Goal: Task Accomplishment & Management: Manage account settings

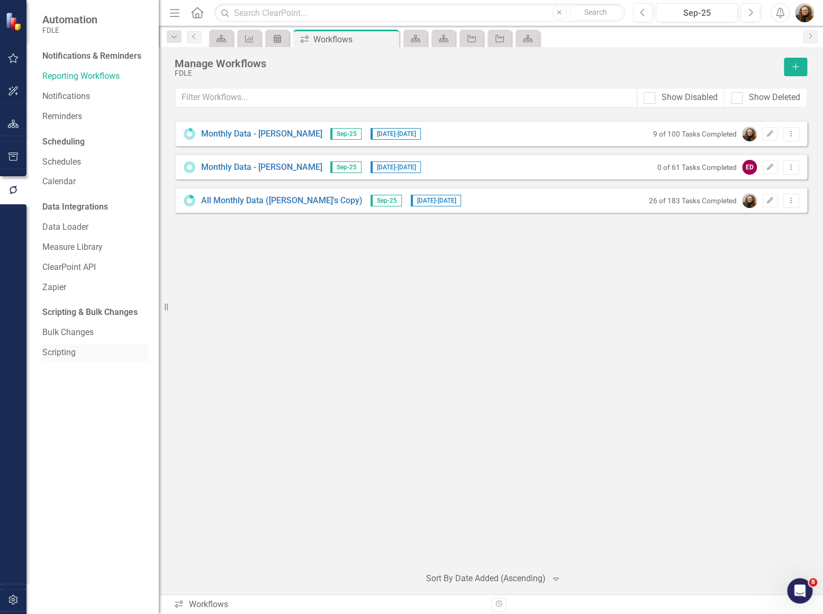
drag, startPoint x: 66, startPoint y: 405, endPoint x: 63, endPoint y: 360, distance: 45.6
click at [66, 400] on div "Notifications & Reminders Reporting Workflows Notifications Reminders Schedulin…" at bounding box center [92, 331] width 132 height 566
click at [15, 124] on icon "button" at bounding box center [13, 124] width 11 height 8
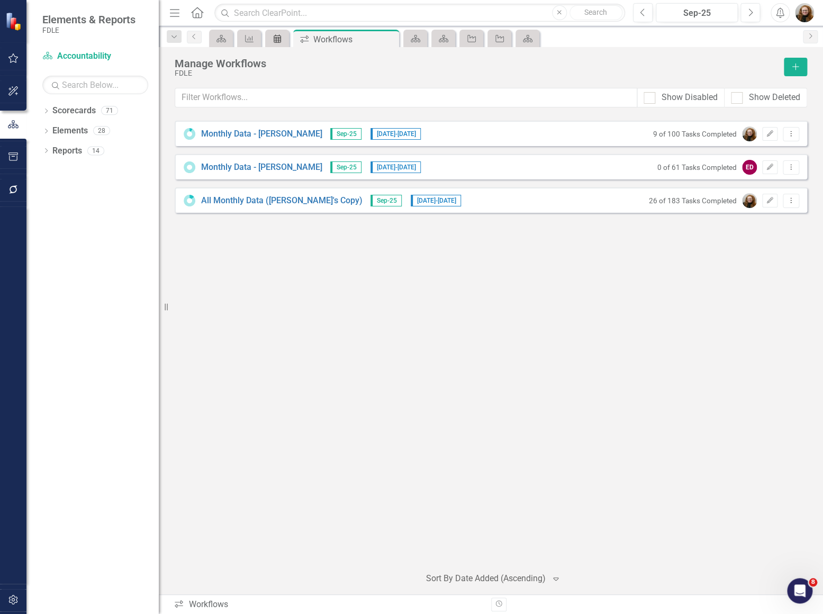
click at [275, 37] on icon at bounding box center [277, 38] width 7 height 8
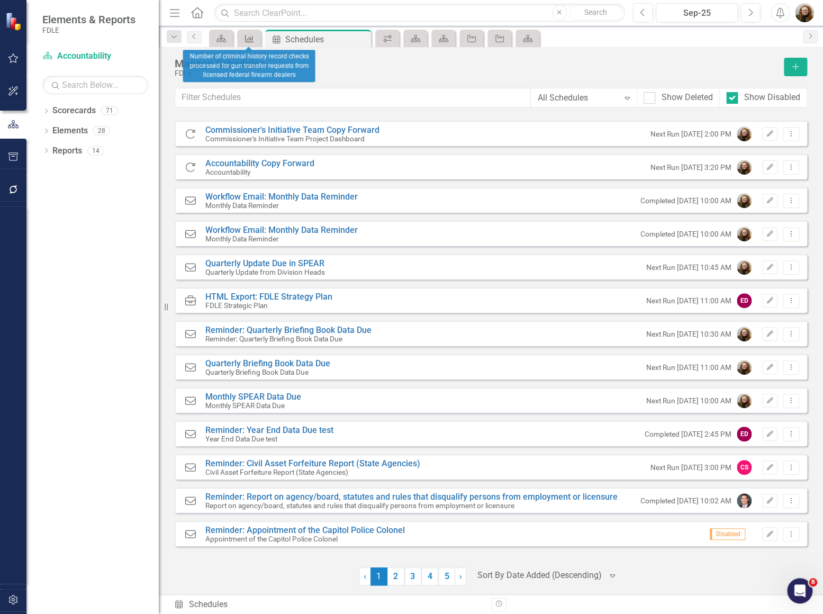
click at [250, 37] on icon "Measure" at bounding box center [249, 38] width 11 height 8
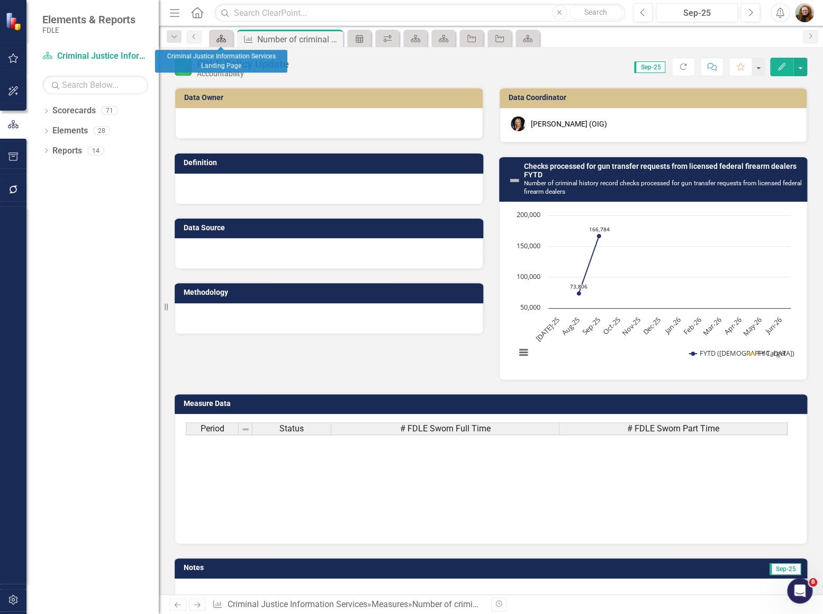
click at [226, 40] on link "Scorecard" at bounding box center [221, 38] width 19 height 13
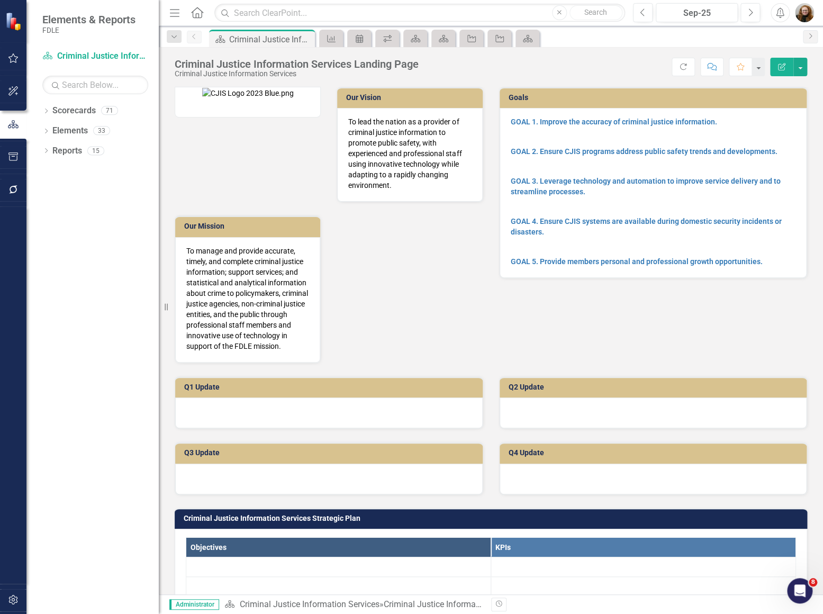
click at [540, 37] on span "Scorecard" at bounding box center [527, 38] width 28 height 17
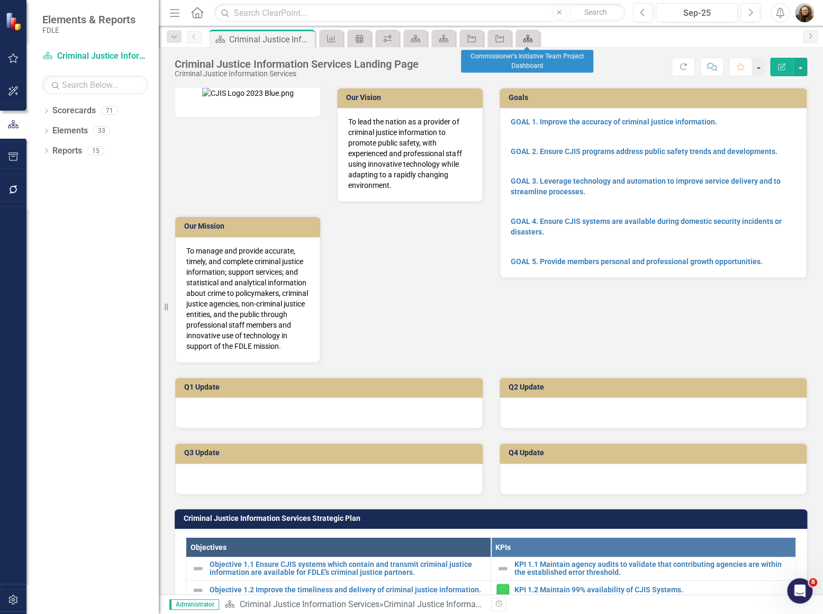
click at [525, 39] on icon "Scorecard" at bounding box center [527, 38] width 11 height 8
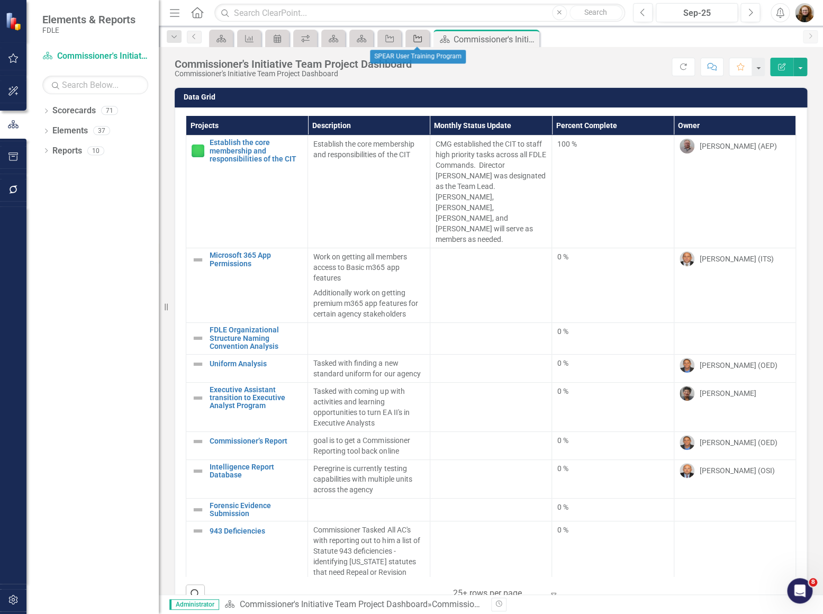
click at [416, 39] on icon "Project" at bounding box center [417, 38] width 11 height 8
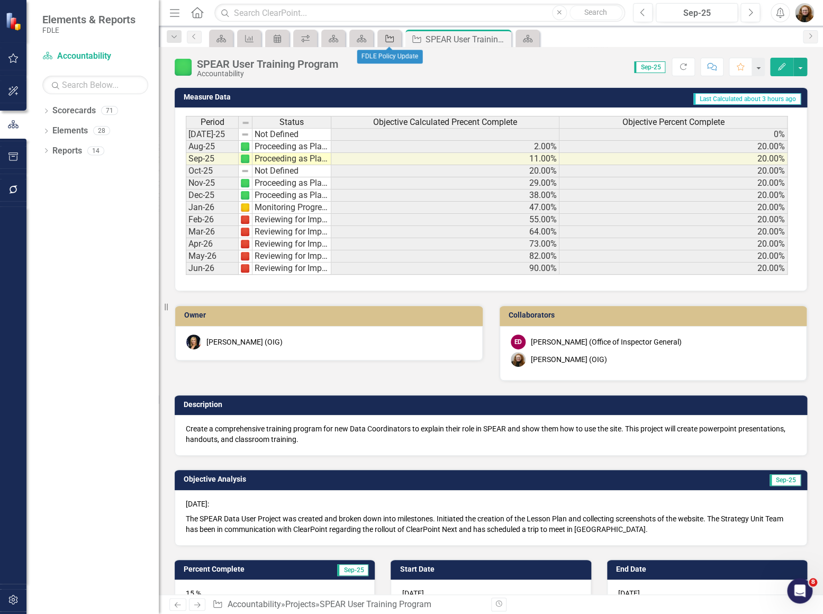
click at [387, 38] on icon at bounding box center [389, 38] width 8 height 7
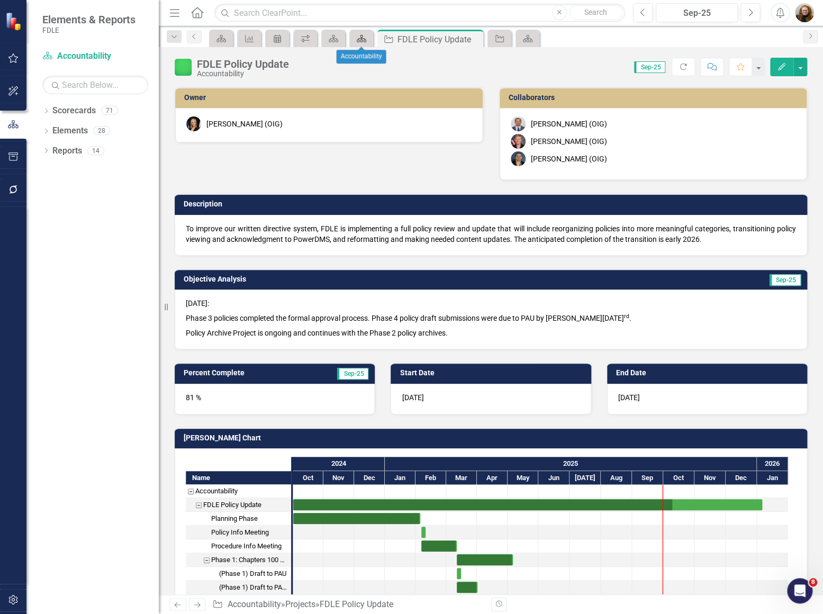
click at [359, 37] on icon "Scorecard" at bounding box center [361, 38] width 11 height 8
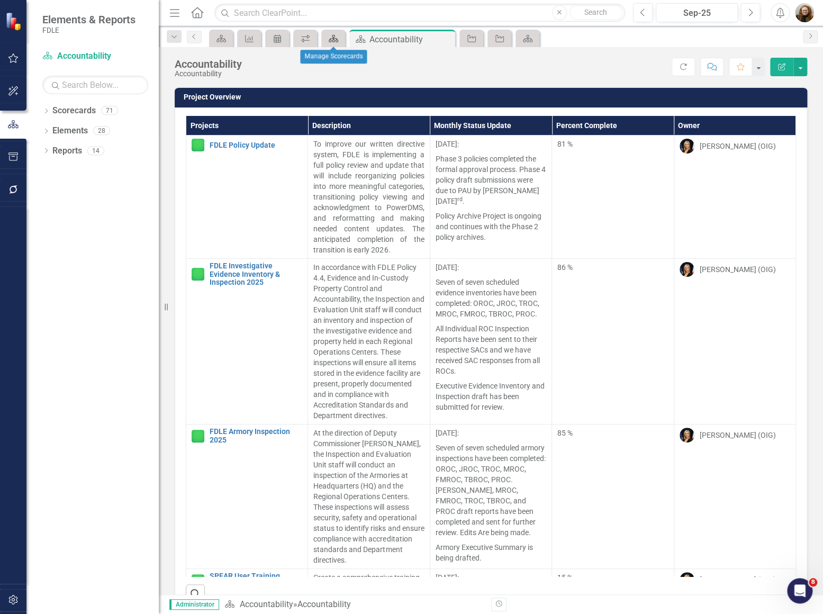
click at [332, 39] on icon "Scorecard" at bounding box center [333, 38] width 11 height 8
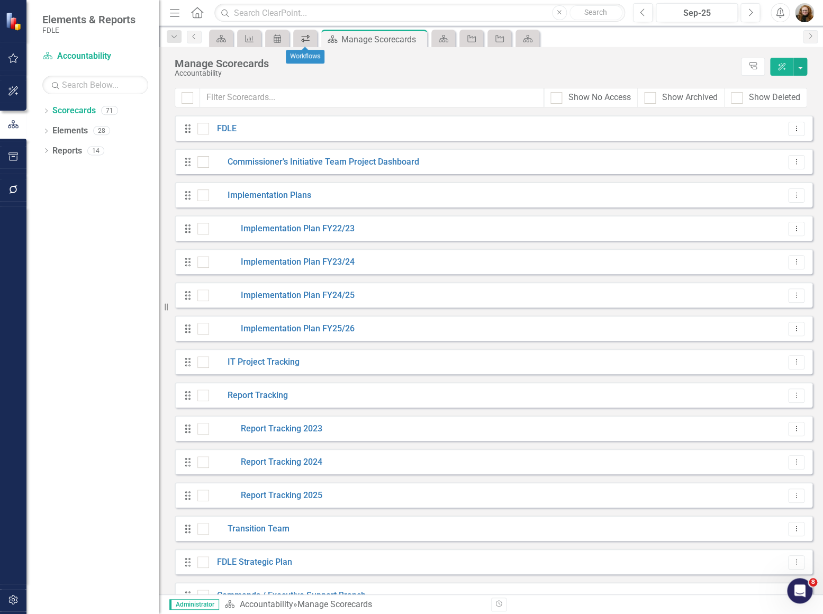
click at [304, 38] on icon "Workflows" at bounding box center [305, 38] width 11 height 8
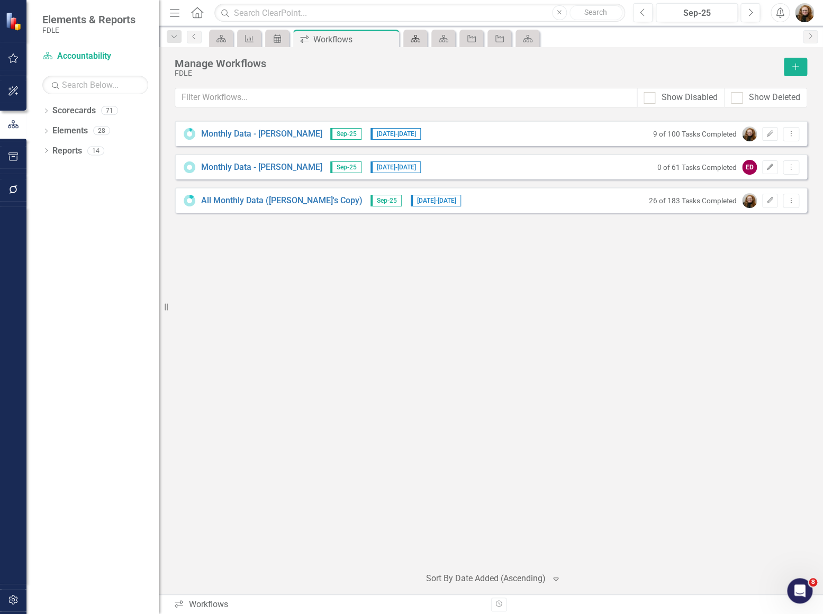
click at [408, 41] on div "Scorecard" at bounding box center [413, 38] width 15 height 13
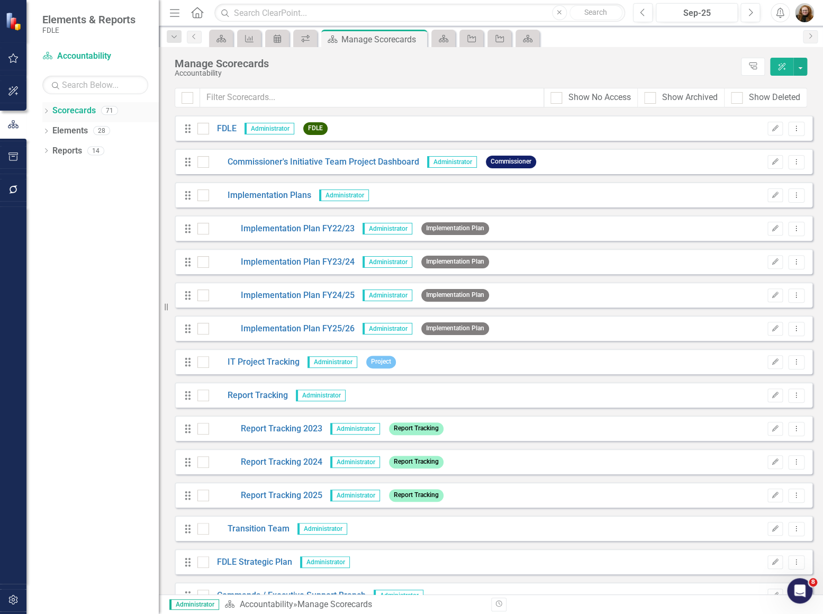
click at [49, 112] on icon "Dropdown" at bounding box center [45, 112] width 7 height 6
click at [51, 171] on icon "Dropdown" at bounding box center [52, 170] width 8 height 6
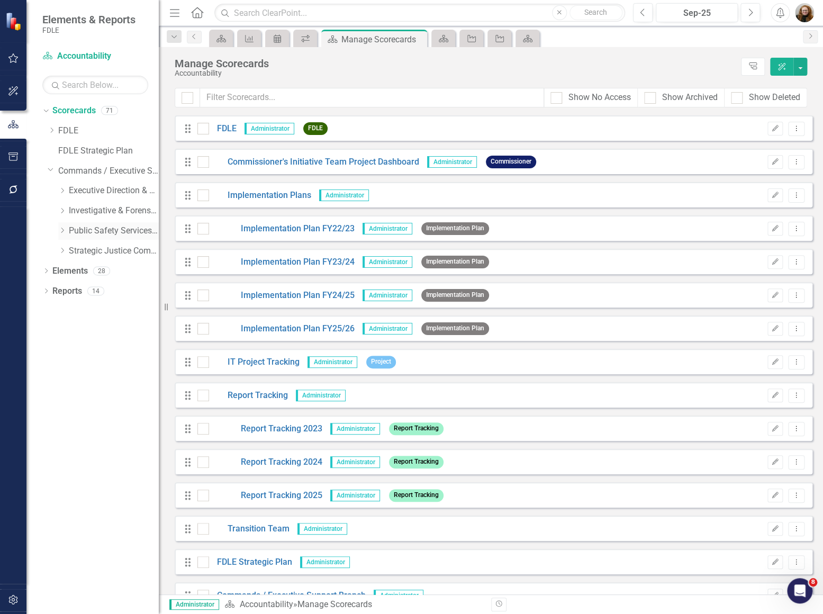
click at [63, 232] on icon "Dropdown" at bounding box center [62, 230] width 8 height 6
drag, startPoint x: 104, startPoint y: 274, endPoint x: 169, endPoint y: 310, distance: 74.4
click at [104, 275] on link "Criminal Justice Information Services" at bounding box center [118, 271] width 79 height 12
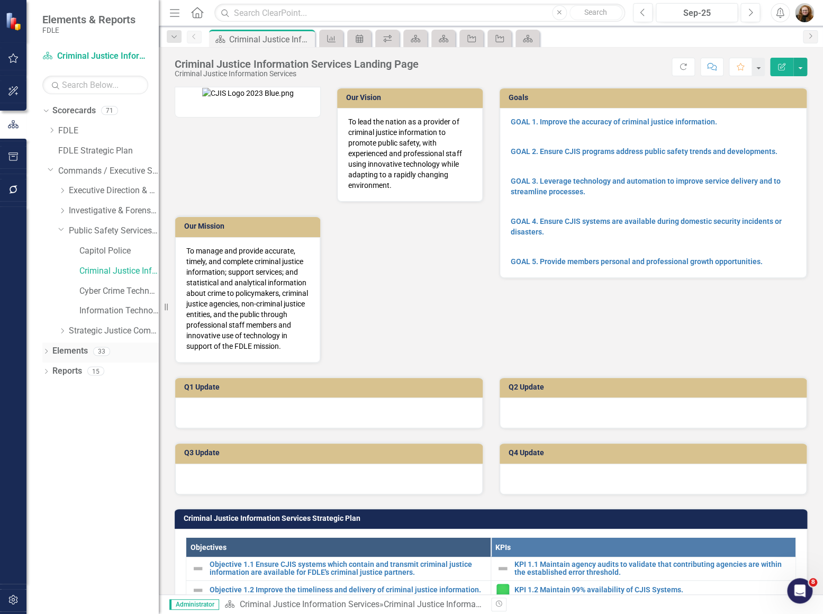
click at [43, 351] on icon "Dropdown" at bounding box center [45, 352] width 7 height 6
drag, startPoint x: 83, startPoint y: 412, endPoint x: 117, endPoint y: 407, distance: 34.2
click at [85, 412] on link "Measure Measures" at bounding box center [84, 411] width 52 height 12
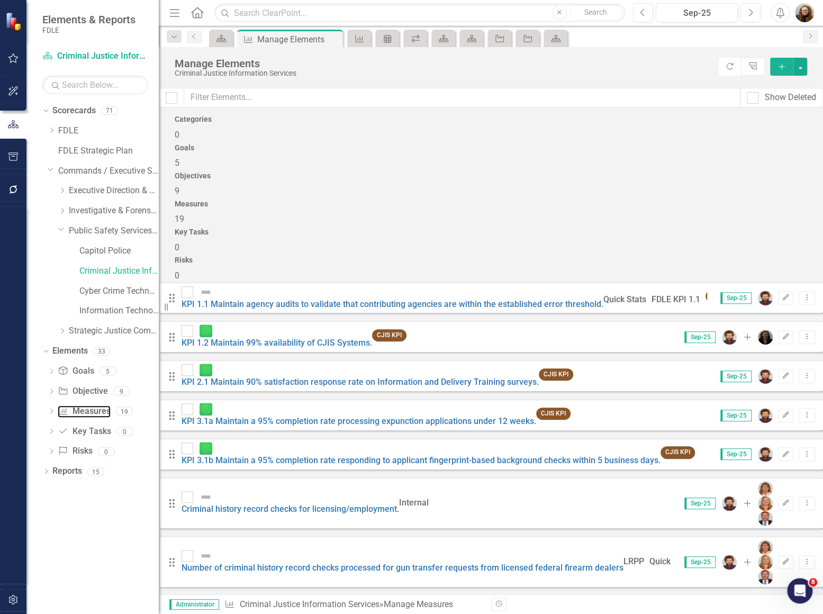
scroll to position [230, 0]
click at [223, 43] on div "Scorecard" at bounding box center [219, 38] width 15 height 13
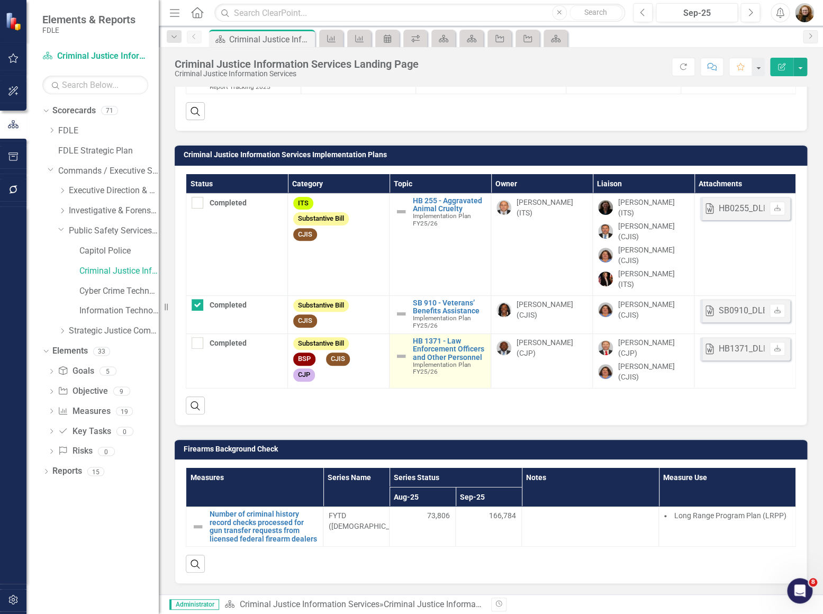
scroll to position [1460, 0]
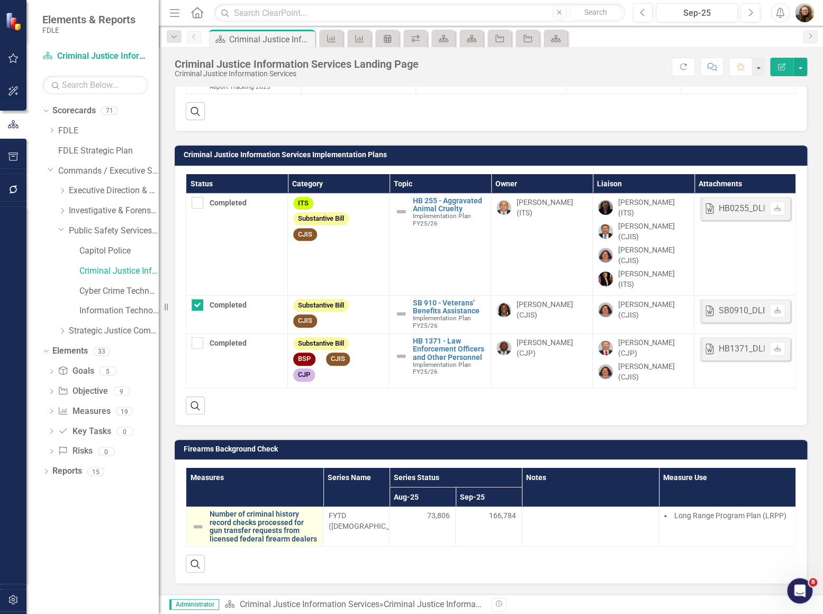
click at [252, 518] on link "Number of criminal history record checks processed for gun transfer requests fr…" at bounding box center [264, 526] width 108 height 33
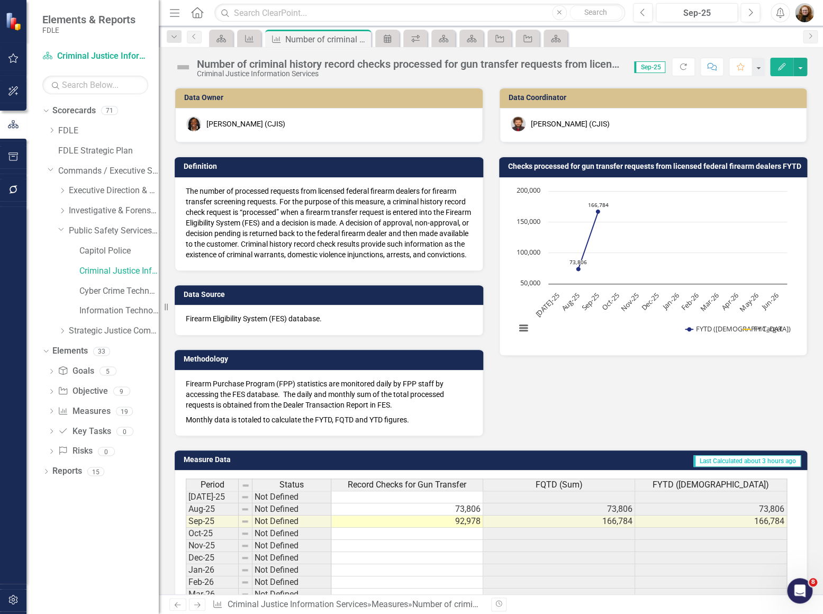
click at [463, 503] on td at bounding box center [407, 496] width 152 height 13
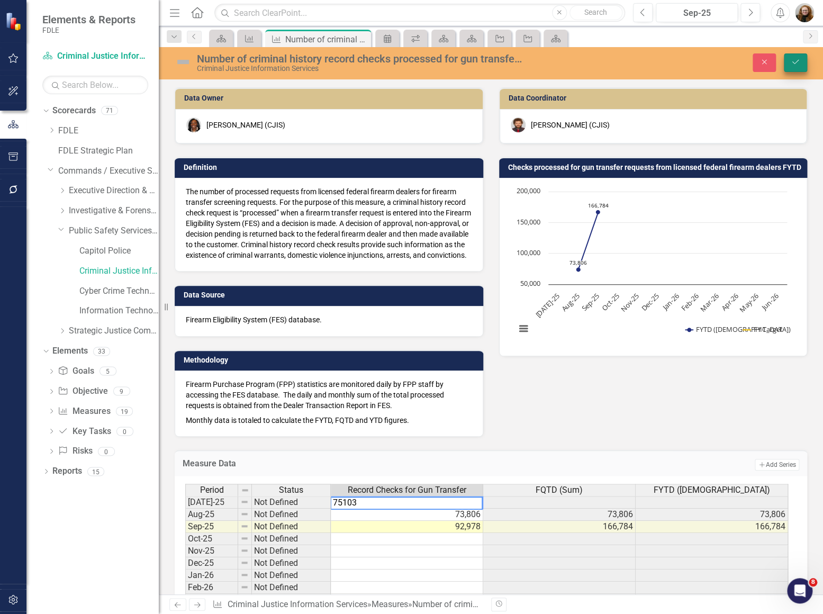
type textarea "75103"
click at [798, 63] on icon "Save" at bounding box center [795, 61] width 10 height 7
